Goal: Check status: Check status

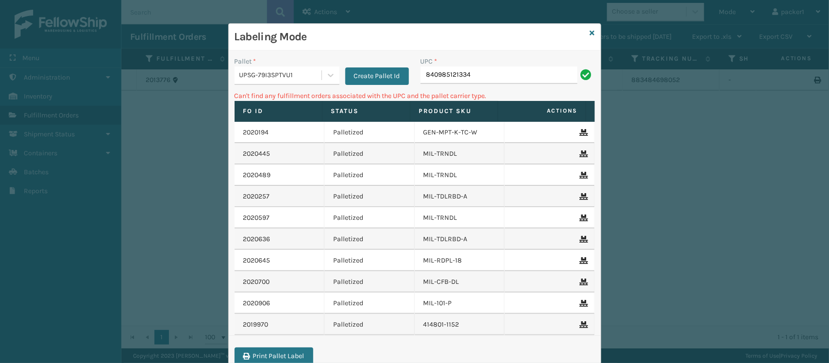
click at [300, 81] on div "UPSG-79I3SPTVU1" at bounding box center [280, 75] width 83 height 10
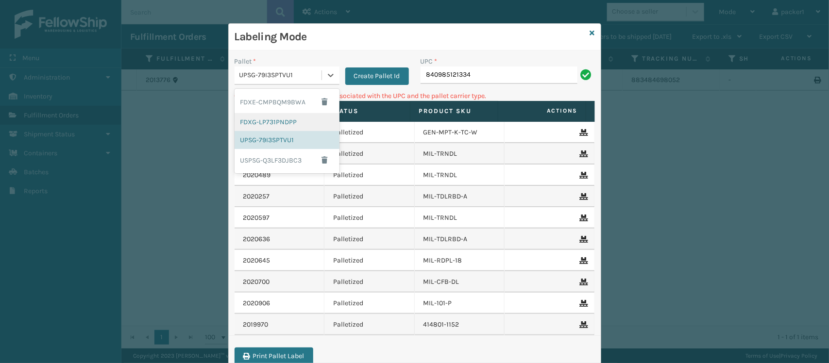
click at [289, 119] on div "FDXG-LP731PNDPP" at bounding box center [287, 122] width 105 height 18
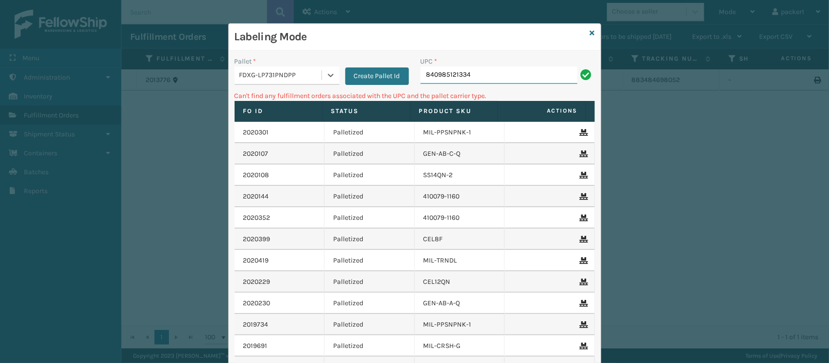
click at [489, 69] on input "840985121334" at bounding box center [499, 75] width 157 height 17
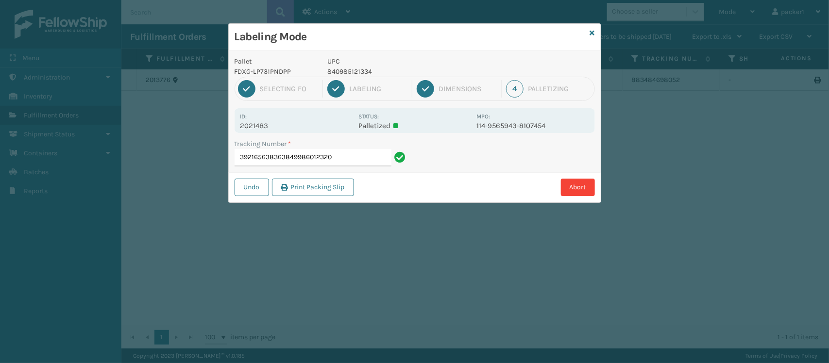
type input "392165638363849986012320"
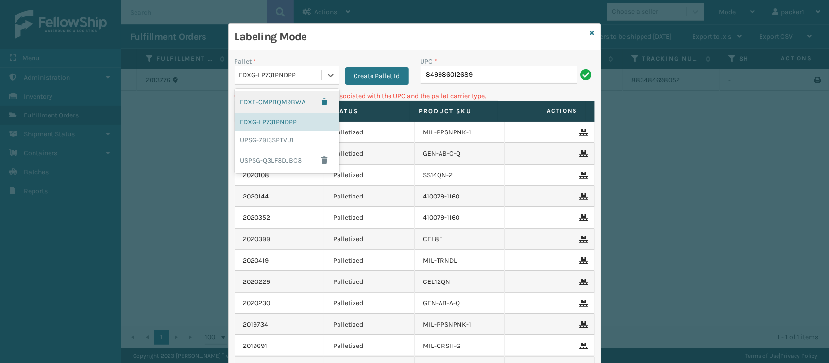
click at [315, 71] on div "FDXG-LP731PNDPP" at bounding box center [280, 75] width 83 height 10
click at [295, 144] on div "UPSG-79I3SPTVU1" at bounding box center [287, 140] width 105 height 18
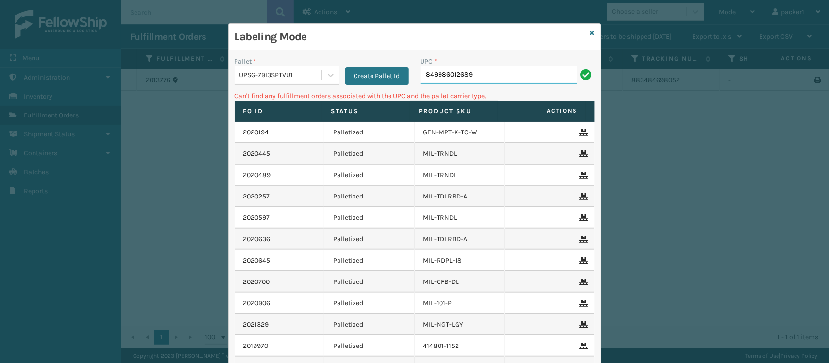
click at [492, 79] on input "849986012689" at bounding box center [499, 75] width 157 height 17
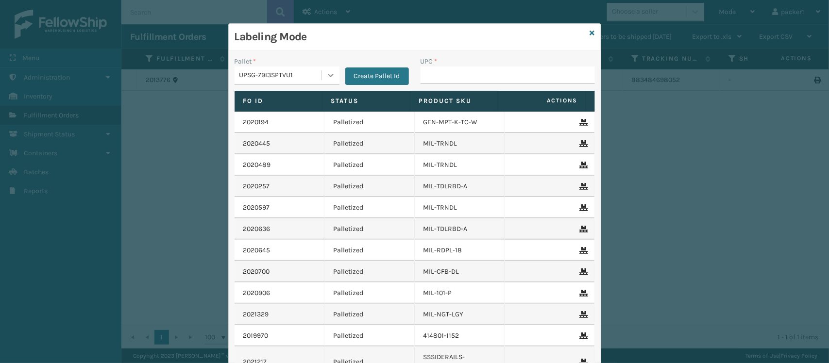
click at [326, 68] on div at bounding box center [330, 75] width 17 height 17
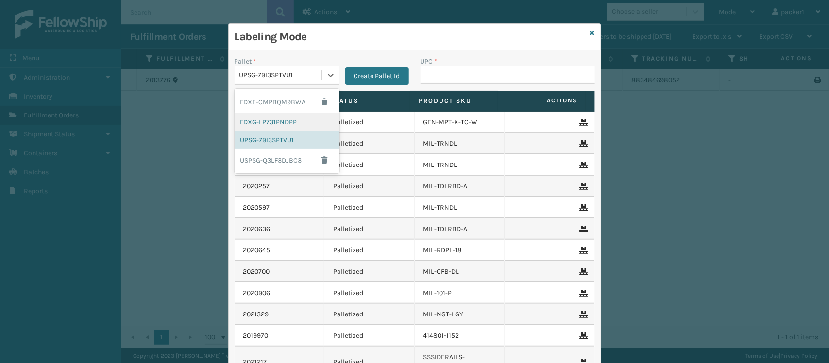
click at [283, 118] on div "FDXG-LP731PNDPP" at bounding box center [287, 122] width 105 height 18
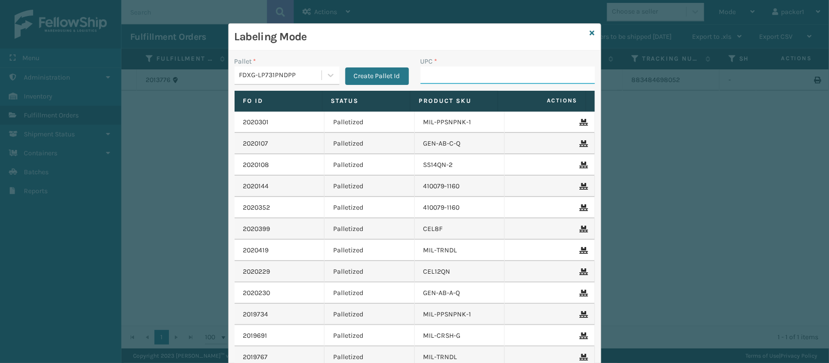
click at [421, 81] on input "UPC *" at bounding box center [508, 75] width 174 height 17
type input "GEN-AB-A-Q"
type input "1277800M20005"
type input "SV3RMT"
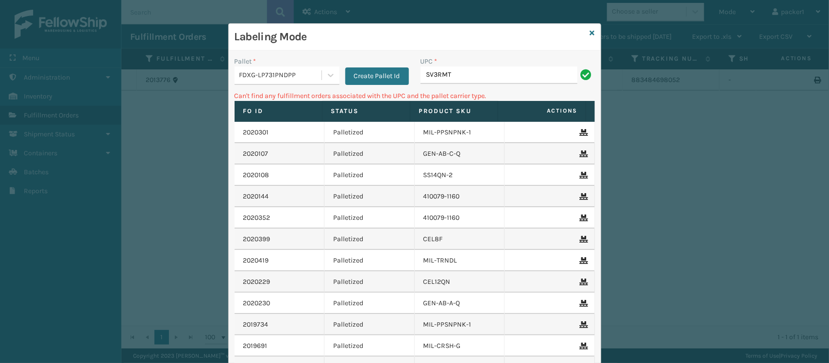
click at [273, 83] on div "FDXG-LP731PNDPP" at bounding box center [278, 76] width 87 height 16
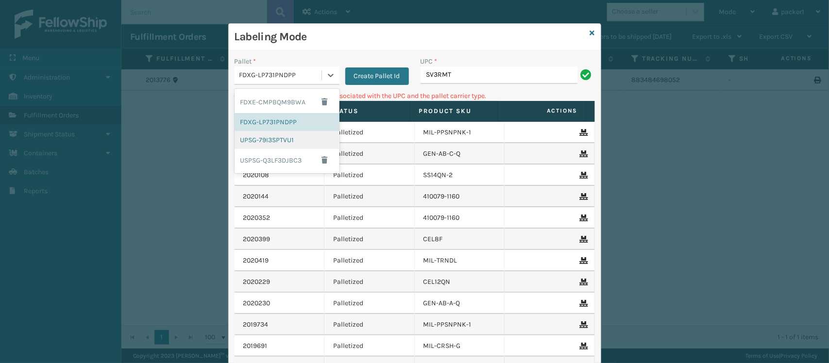
click at [261, 148] on div "UPSG-79I3SPTVU1" at bounding box center [287, 140] width 105 height 18
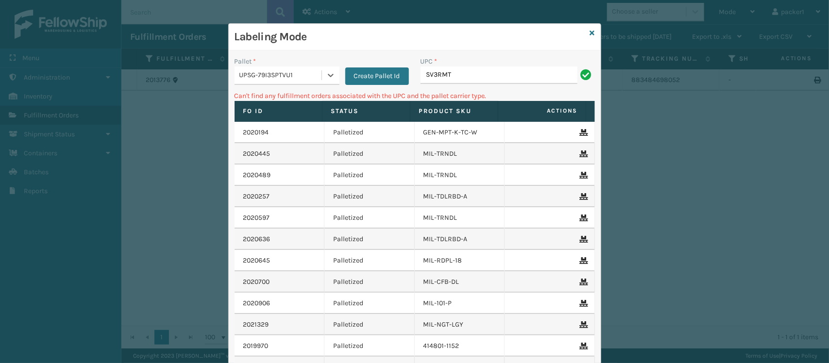
click at [469, 85] on div "UPC * SV3RMT" at bounding box center [508, 73] width 186 height 34
click at [481, 76] on input "SV3RMT" at bounding box center [499, 75] width 157 height 17
